Goal: Task Accomplishment & Management: Use online tool/utility

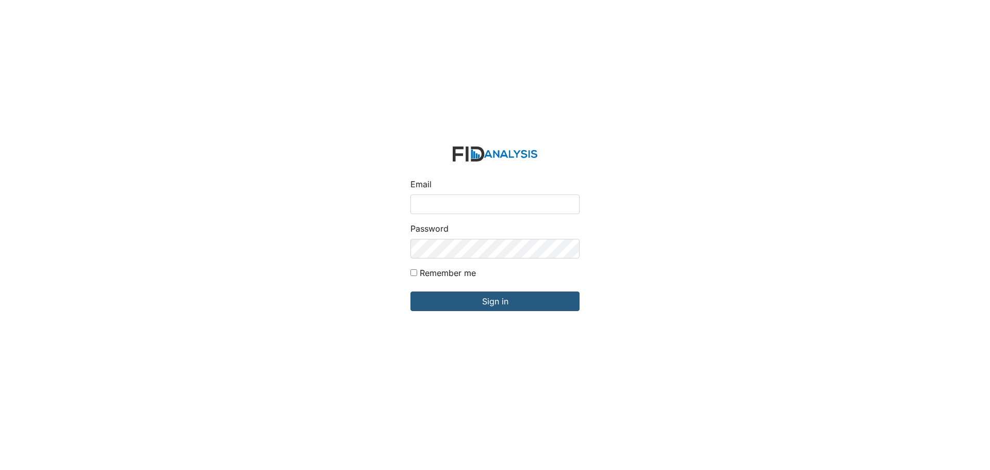
click at [429, 203] on input "Email" at bounding box center [494, 204] width 169 height 20
type input "APOPE@LIFEINCORPORATED.COM"
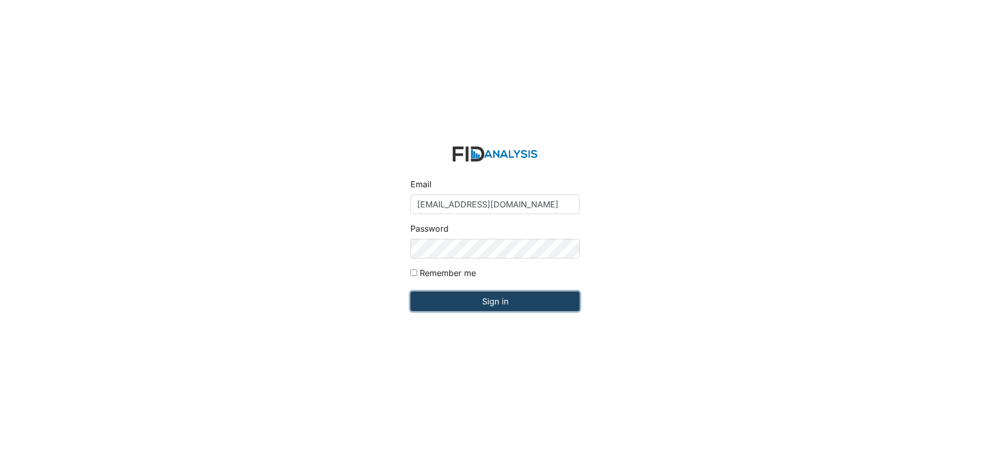
click at [463, 294] on input "Sign in" at bounding box center [494, 301] width 169 height 20
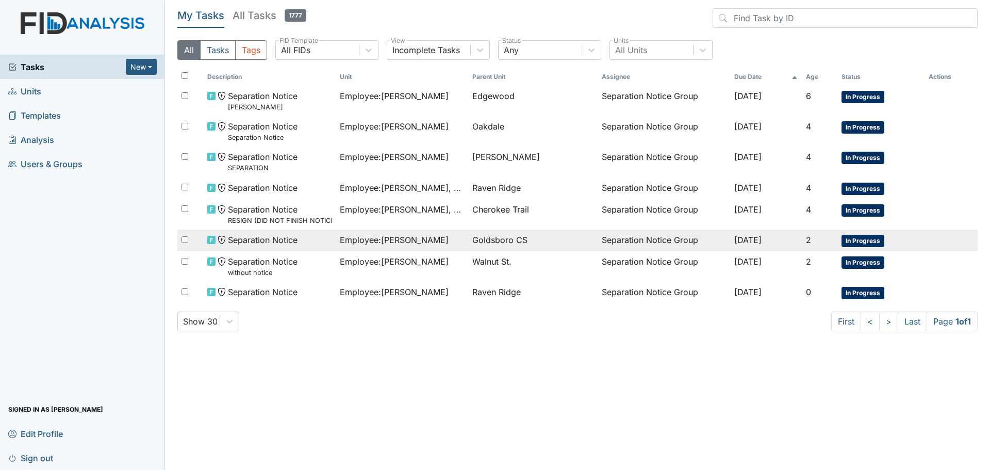
click at [373, 237] on span "Employee : [PERSON_NAME]" at bounding box center [394, 240] width 109 height 12
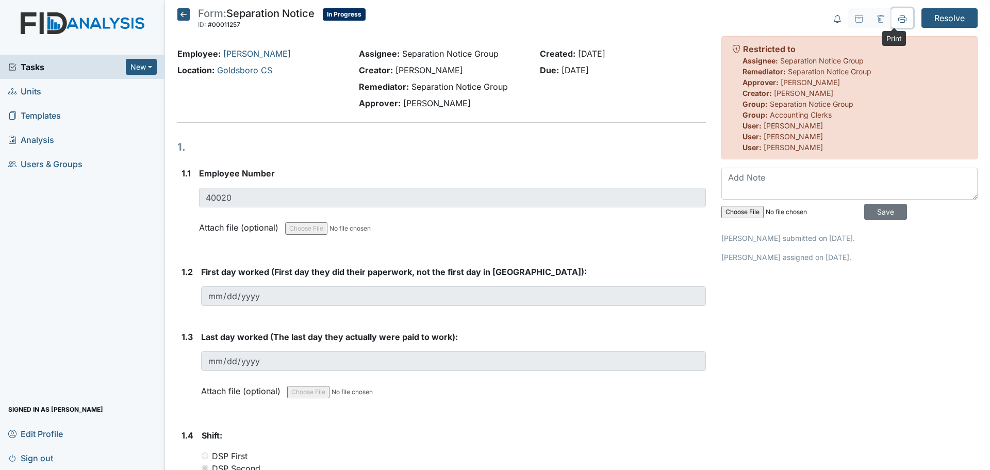
click at [898, 21] on icon at bounding box center [902, 19] width 8 height 8
click at [939, 14] on input "Resolve" at bounding box center [949, 18] width 56 height 20
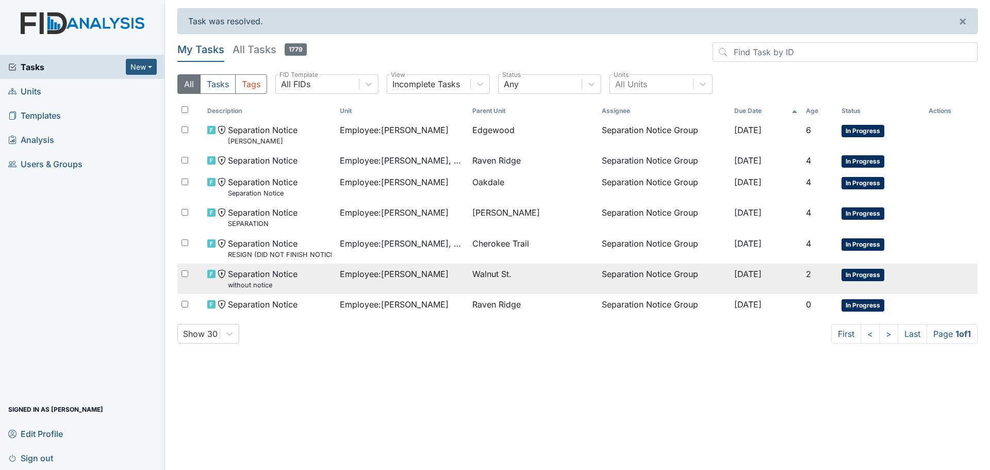
click at [396, 277] on span "Employee : Carmichael, Teerica" at bounding box center [394, 274] width 109 height 12
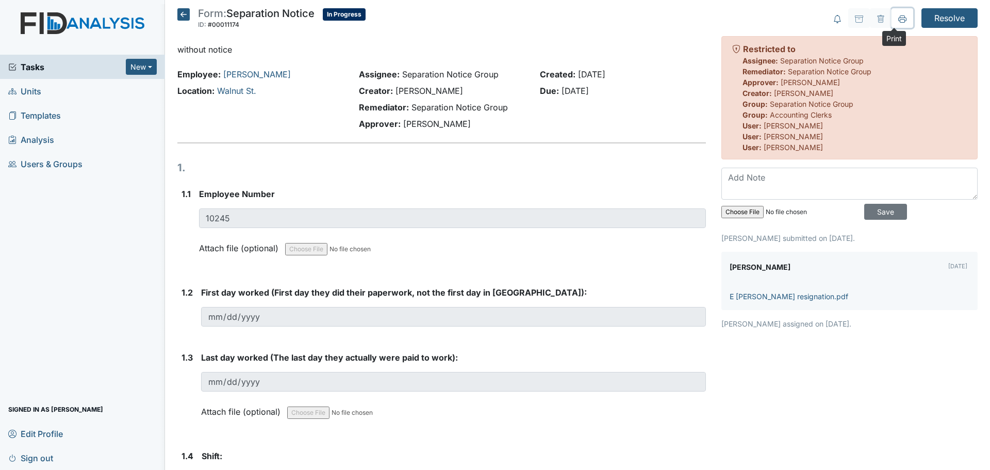
click at [898, 21] on icon at bounding box center [902, 19] width 8 height 8
click at [182, 15] on icon at bounding box center [183, 14] width 12 height 12
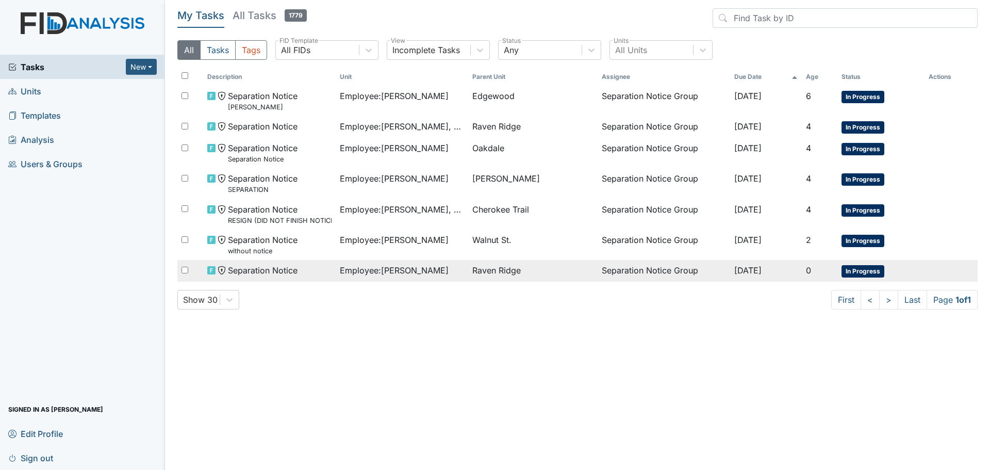
click at [386, 267] on span "Employee : Melchor, Carol" at bounding box center [394, 270] width 109 height 12
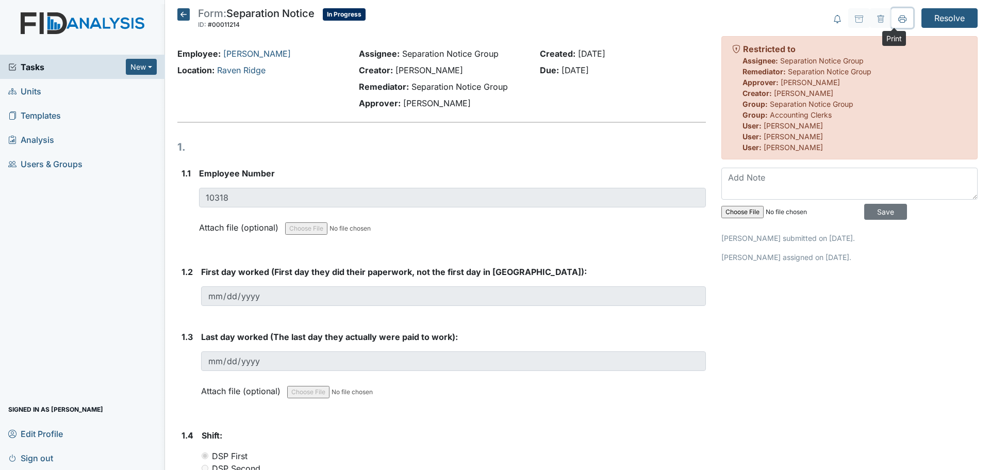
click at [898, 20] on icon at bounding box center [902, 19] width 8 height 8
click at [179, 13] on icon at bounding box center [183, 14] width 12 height 12
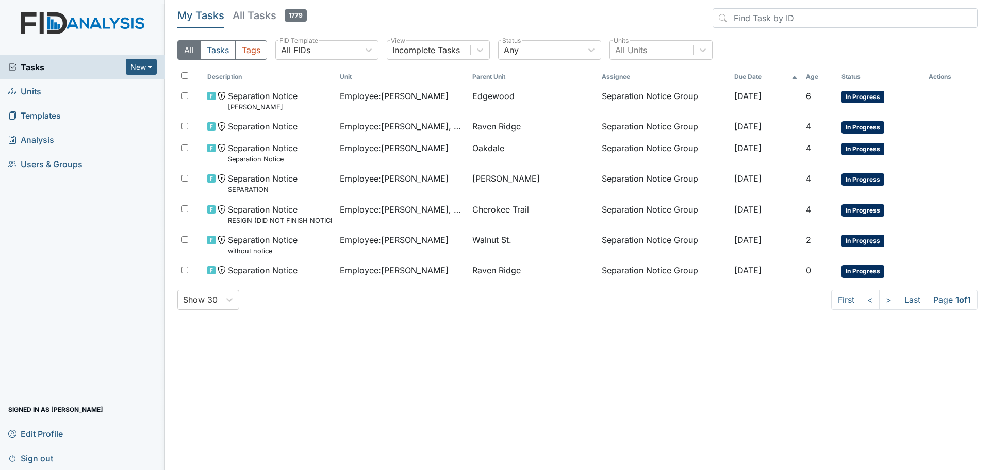
click at [45, 92] on link "Units" at bounding box center [82, 91] width 165 height 24
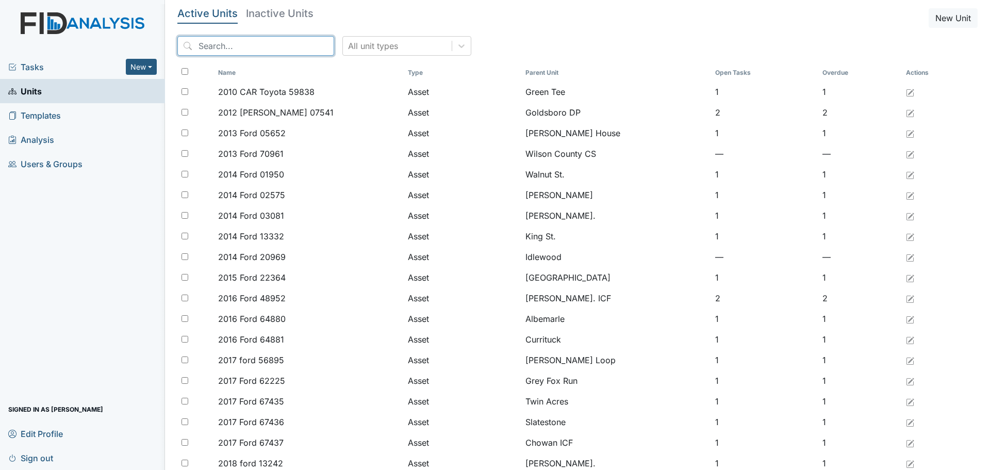
click at [258, 46] on input "search" at bounding box center [255, 46] width 157 height 20
type input "[PERSON_NAME]"
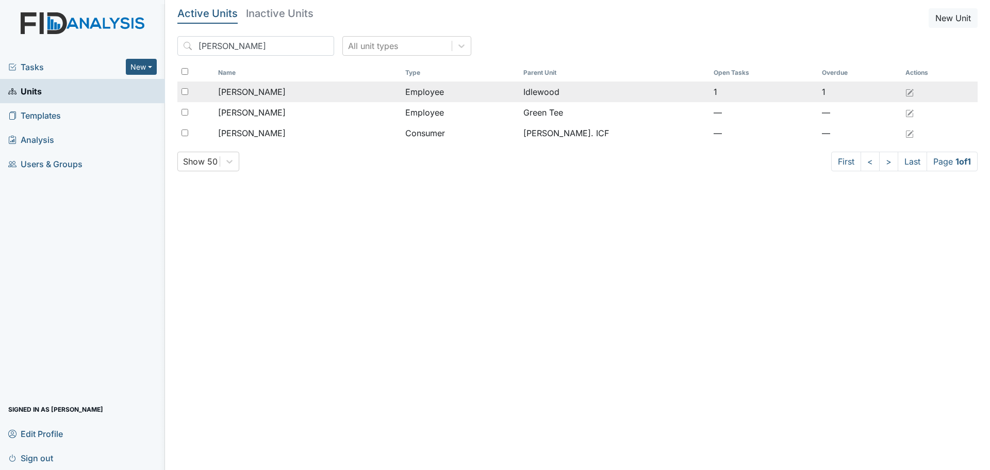
click at [264, 95] on span "[PERSON_NAME]" at bounding box center [252, 92] width 68 height 12
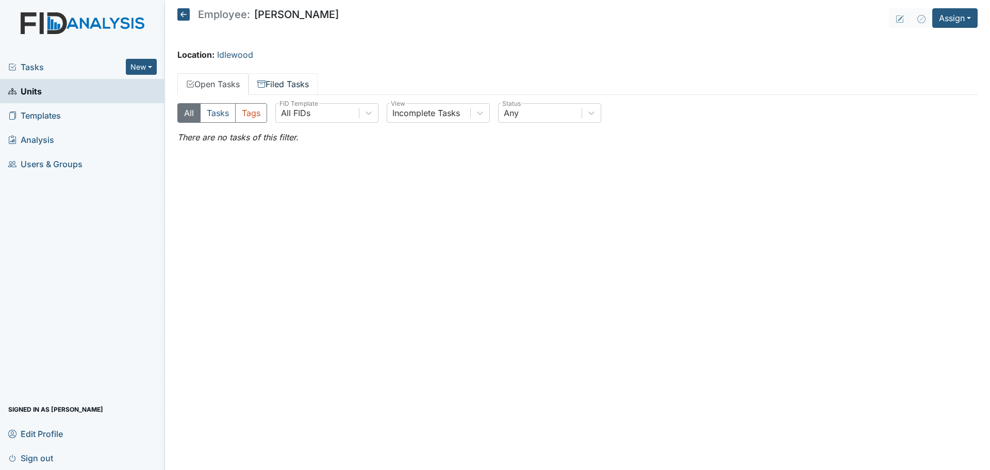
click at [269, 76] on link "Filed Tasks" at bounding box center [282, 84] width 69 height 22
